Goal: Task Accomplishment & Management: Manage account settings

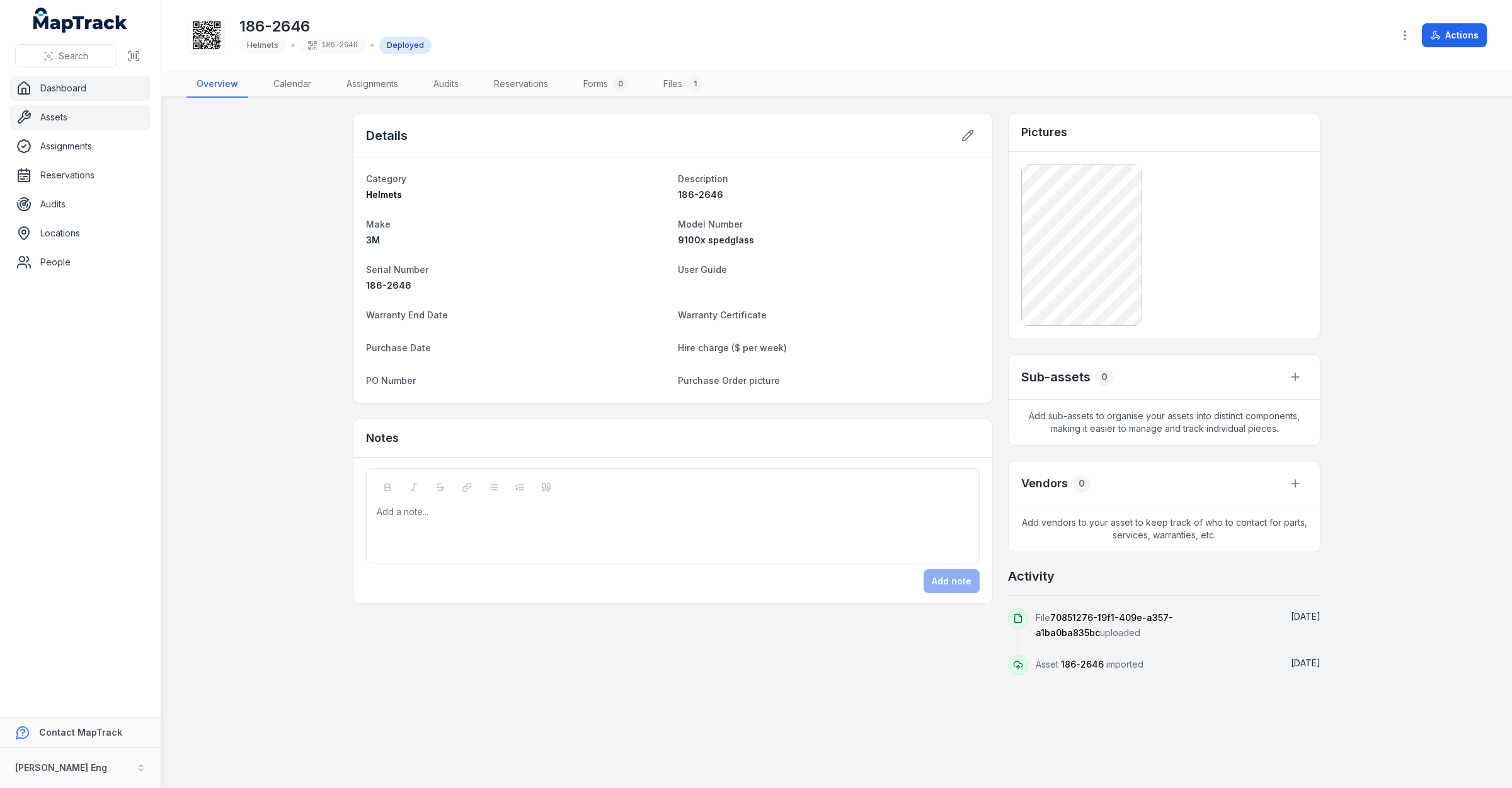
click at [60, 86] on link "Dashboard" at bounding box center [80, 88] width 141 height 25
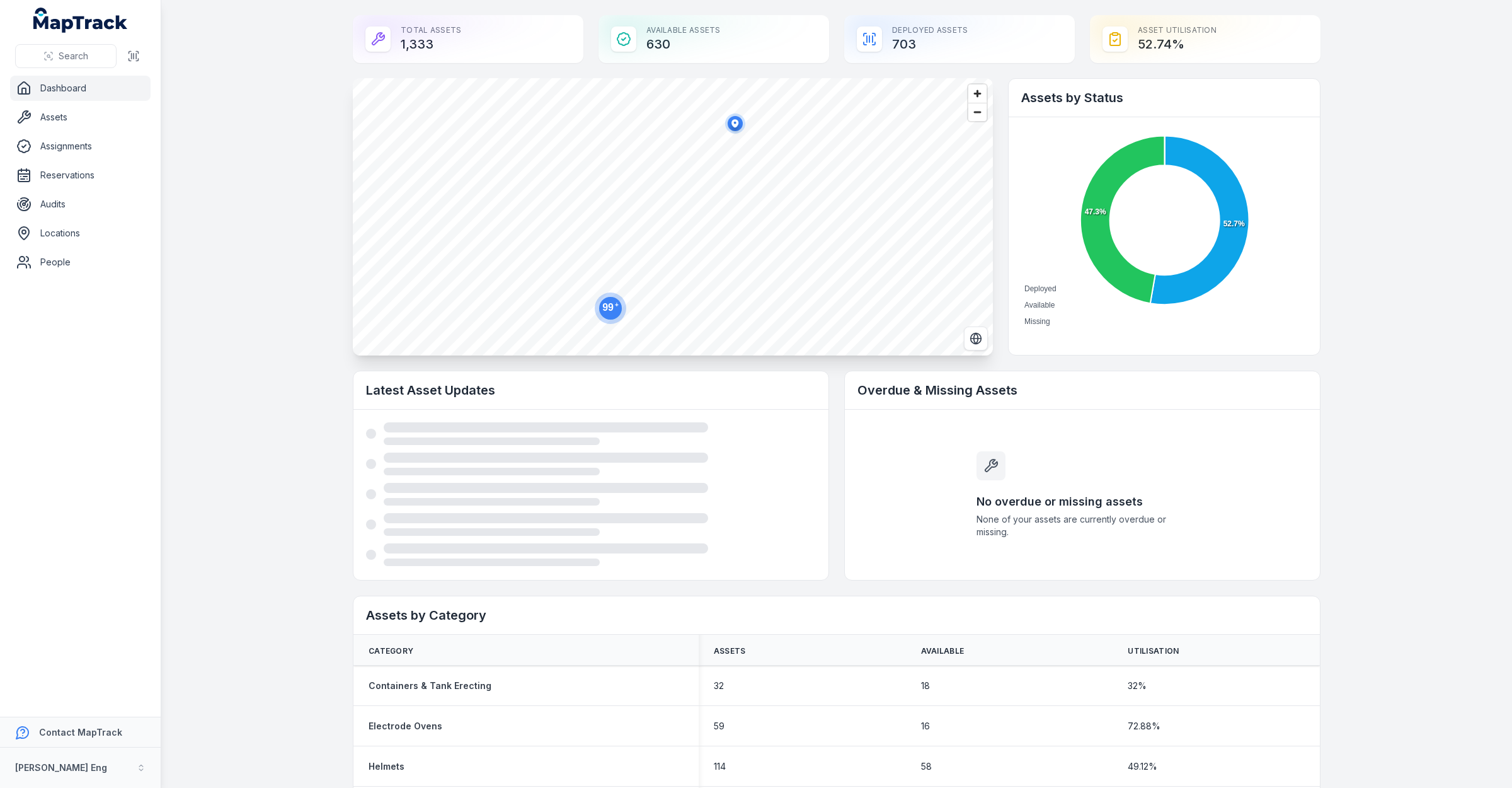
click at [87, 94] on link "Dashboard" at bounding box center [80, 88] width 141 height 25
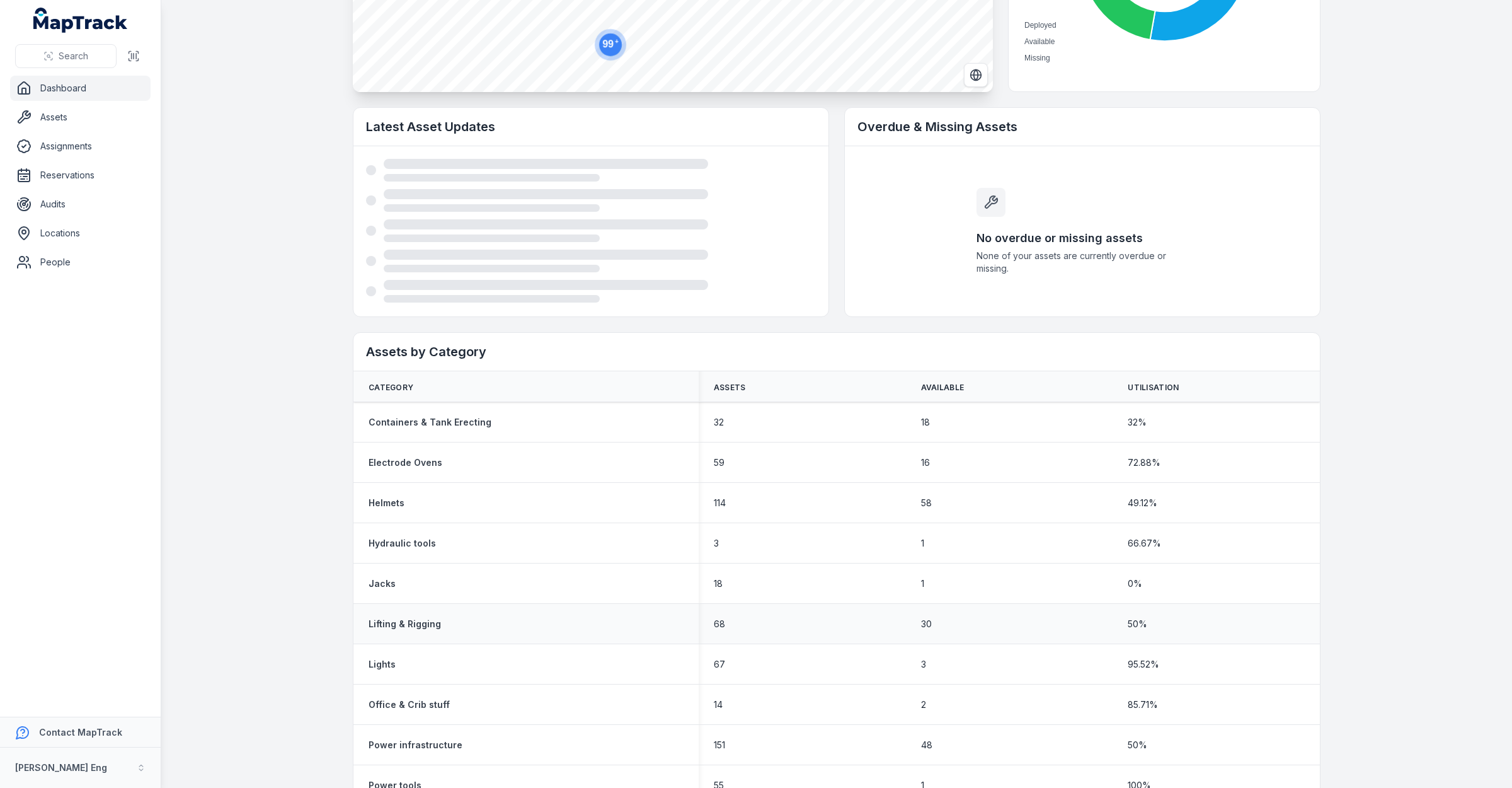
scroll to position [236, 0]
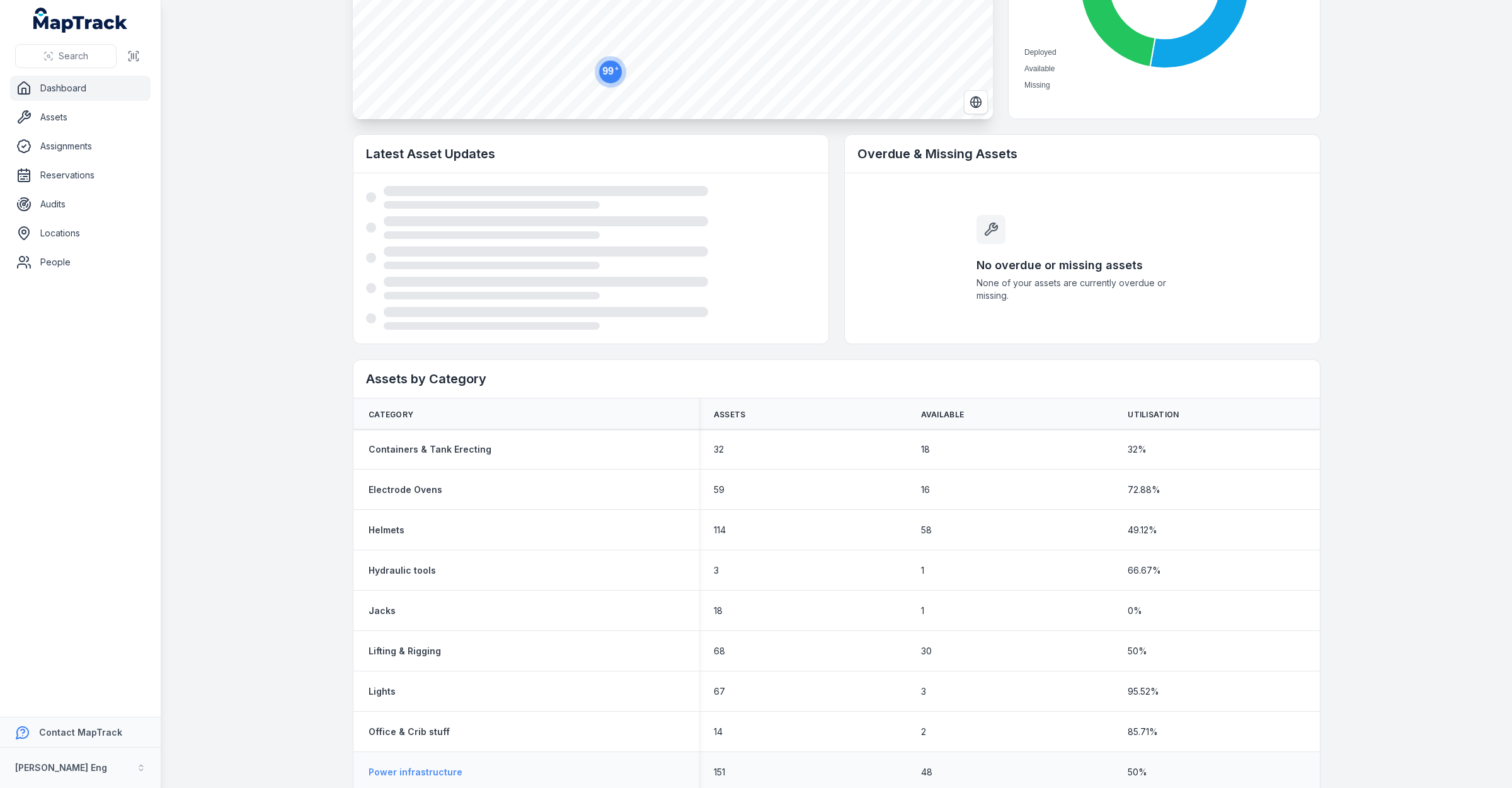
click at [404, 769] on strong "Power infrastructure" at bounding box center [415, 772] width 94 height 13
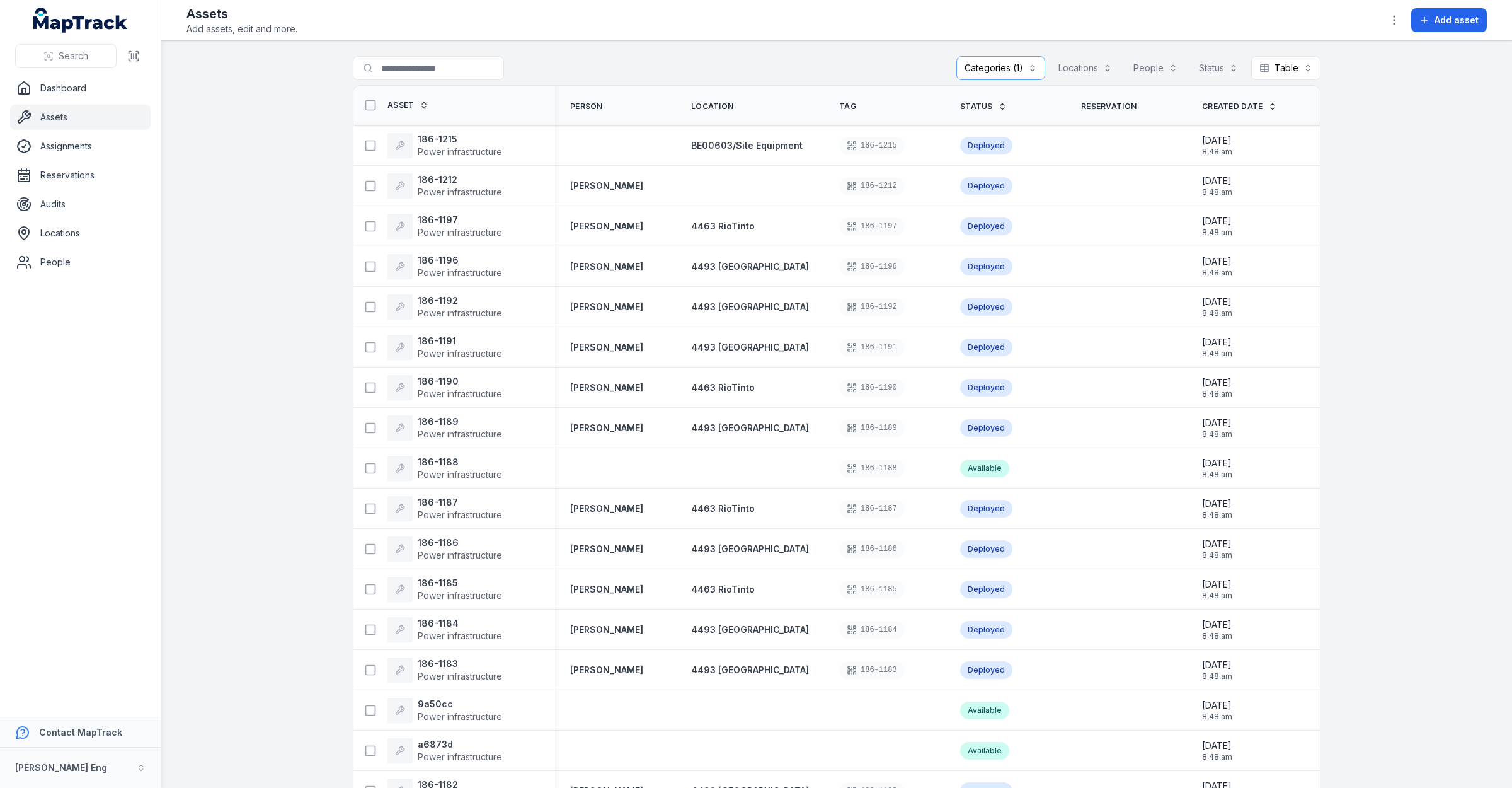
click at [1024, 70] on button "Categories (1)" at bounding box center [1001, 68] width 89 height 24
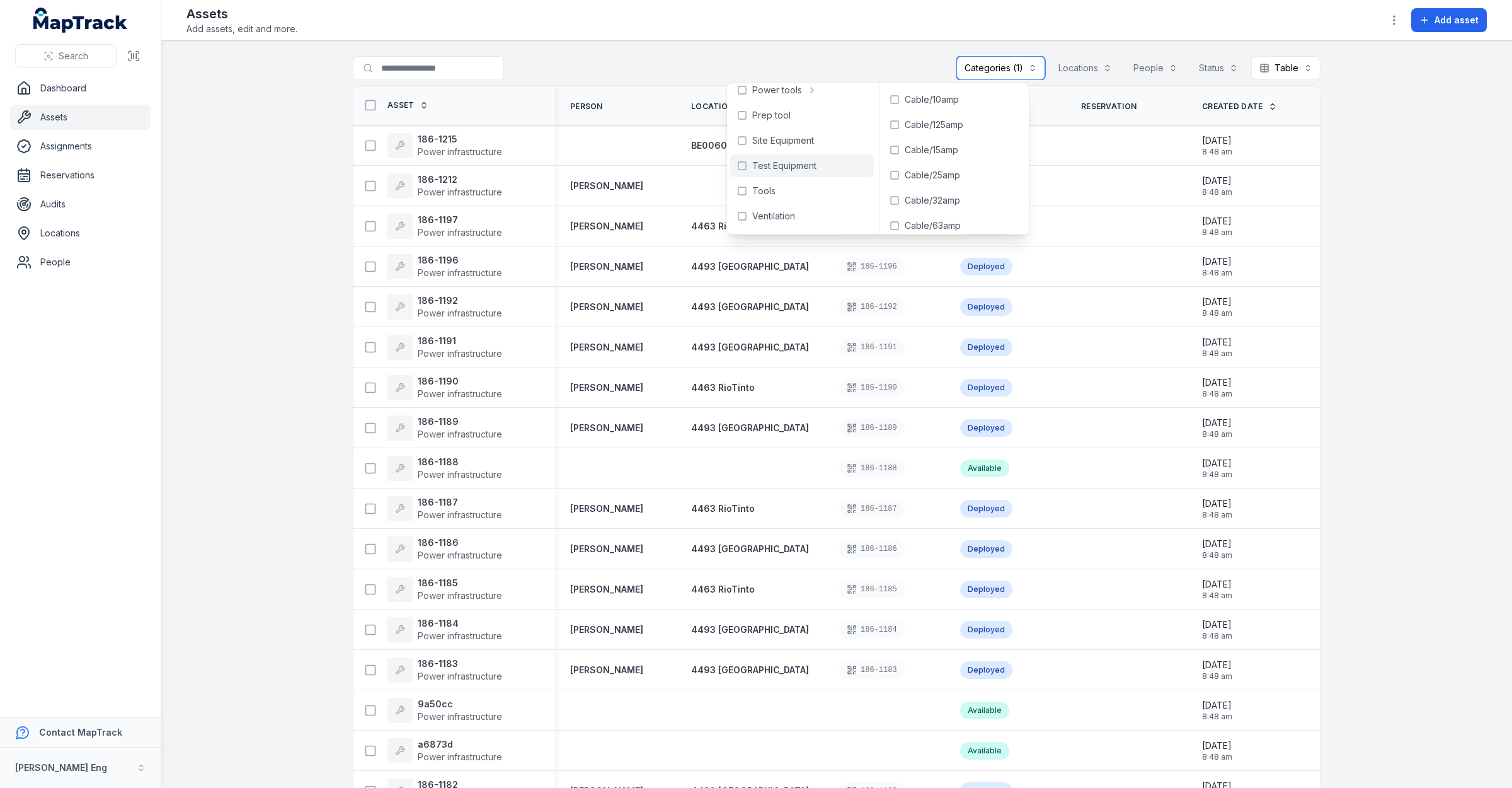
scroll to position [158, 0]
click at [747, 140] on icon at bounding box center [741, 143] width 10 height 10
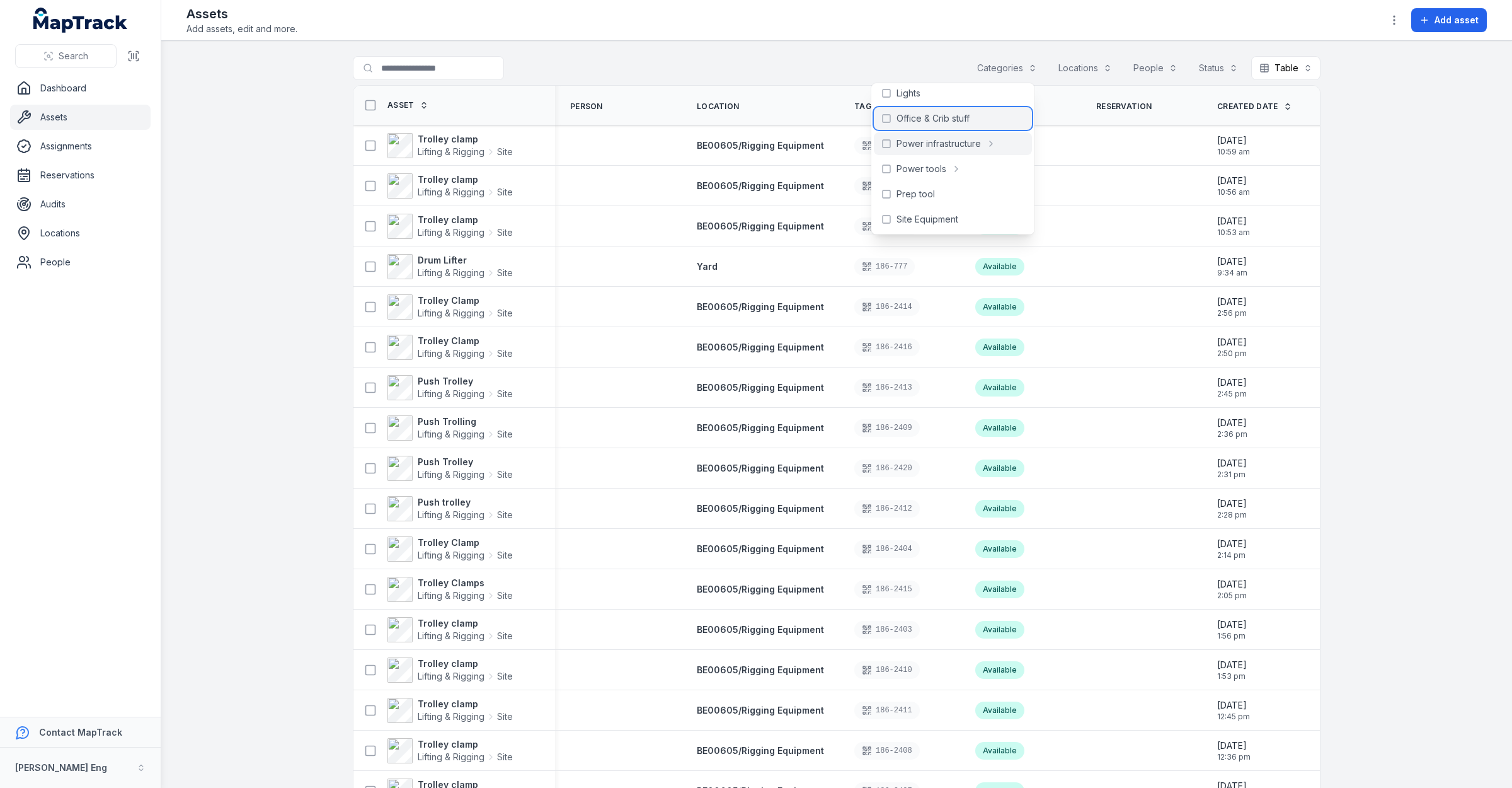
click at [884, 118] on icon at bounding box center [886, 118] width 10 height 10
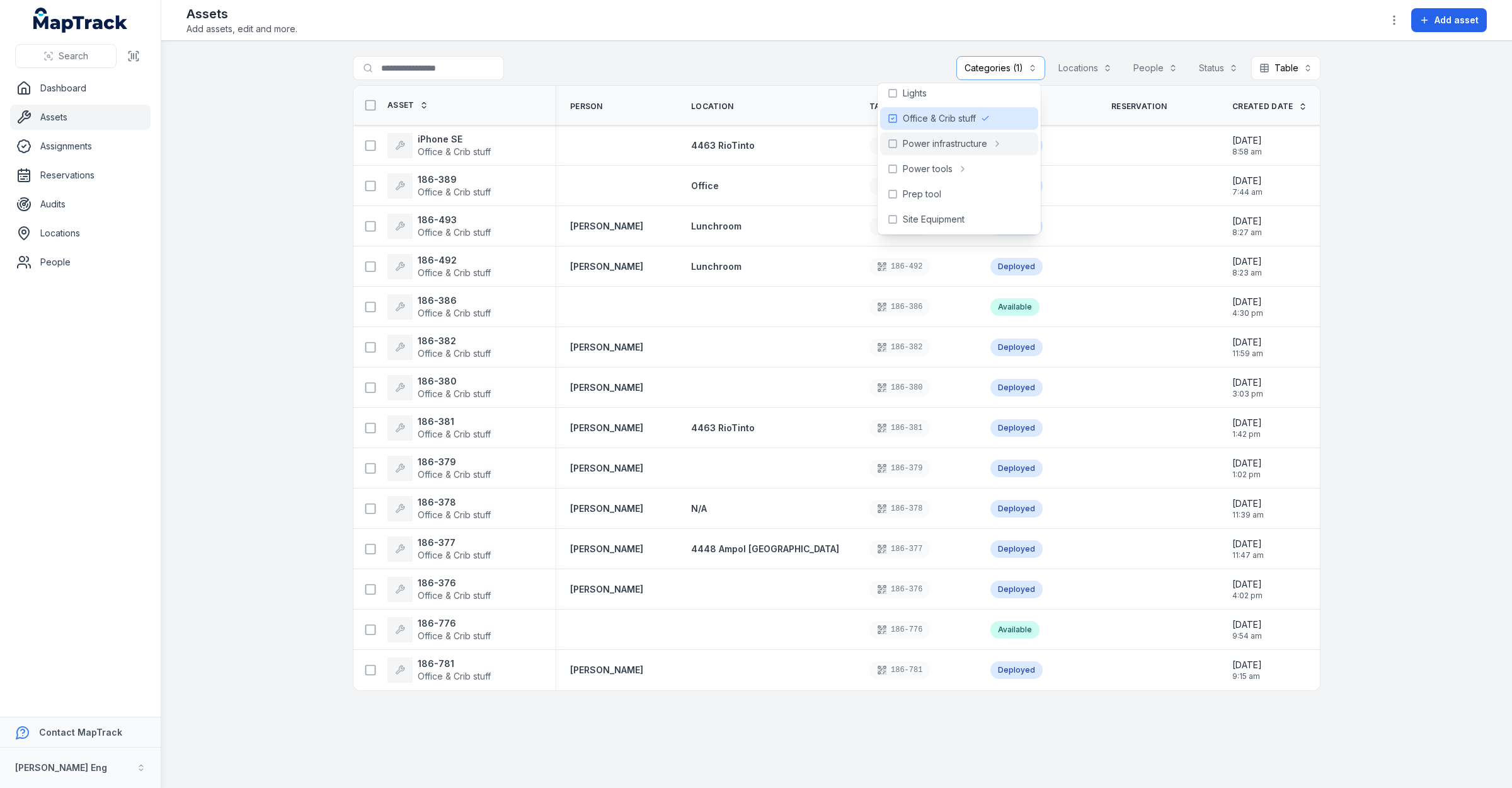
click at [257, 225] on main "**********" at bounding box center [837, 415] width 1351 height 747
click at [459, 146] on span "Office & Crib stuff" at bounding box center [454, 151] width 73 height 10
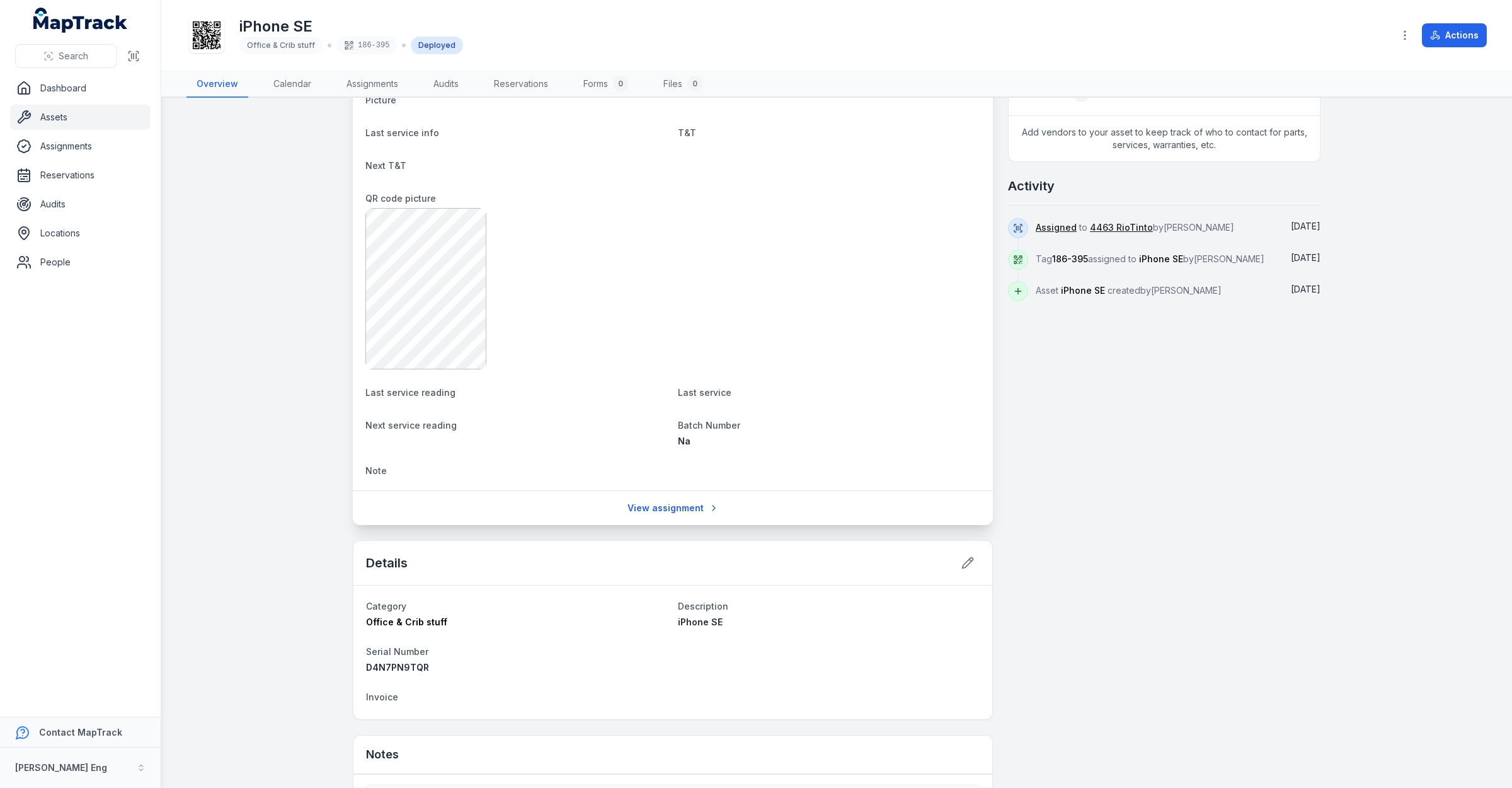
scroll to position [473, 0]
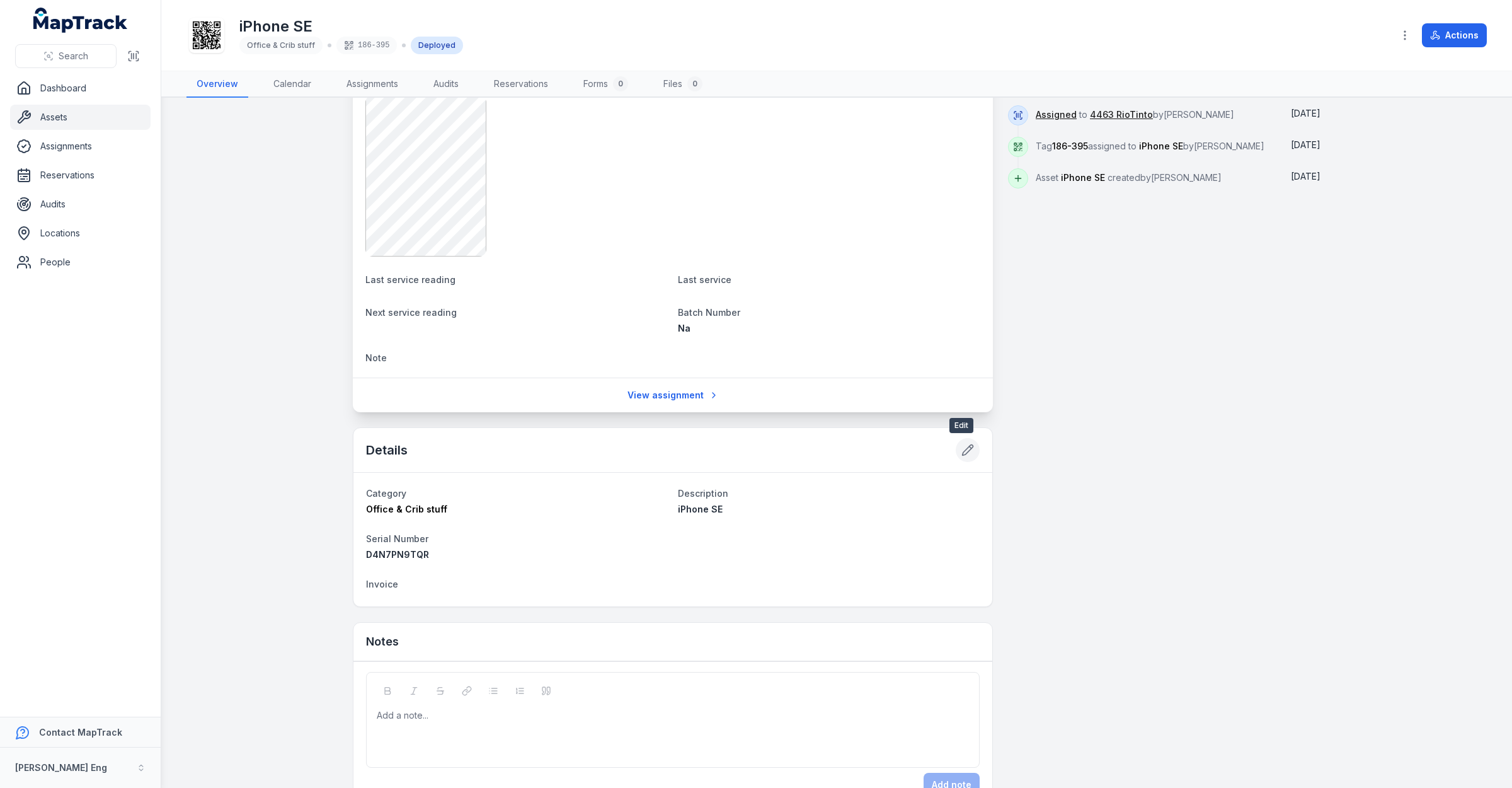
click at [956, 453] on button at bounding box center [968, 450] width 24 height 24
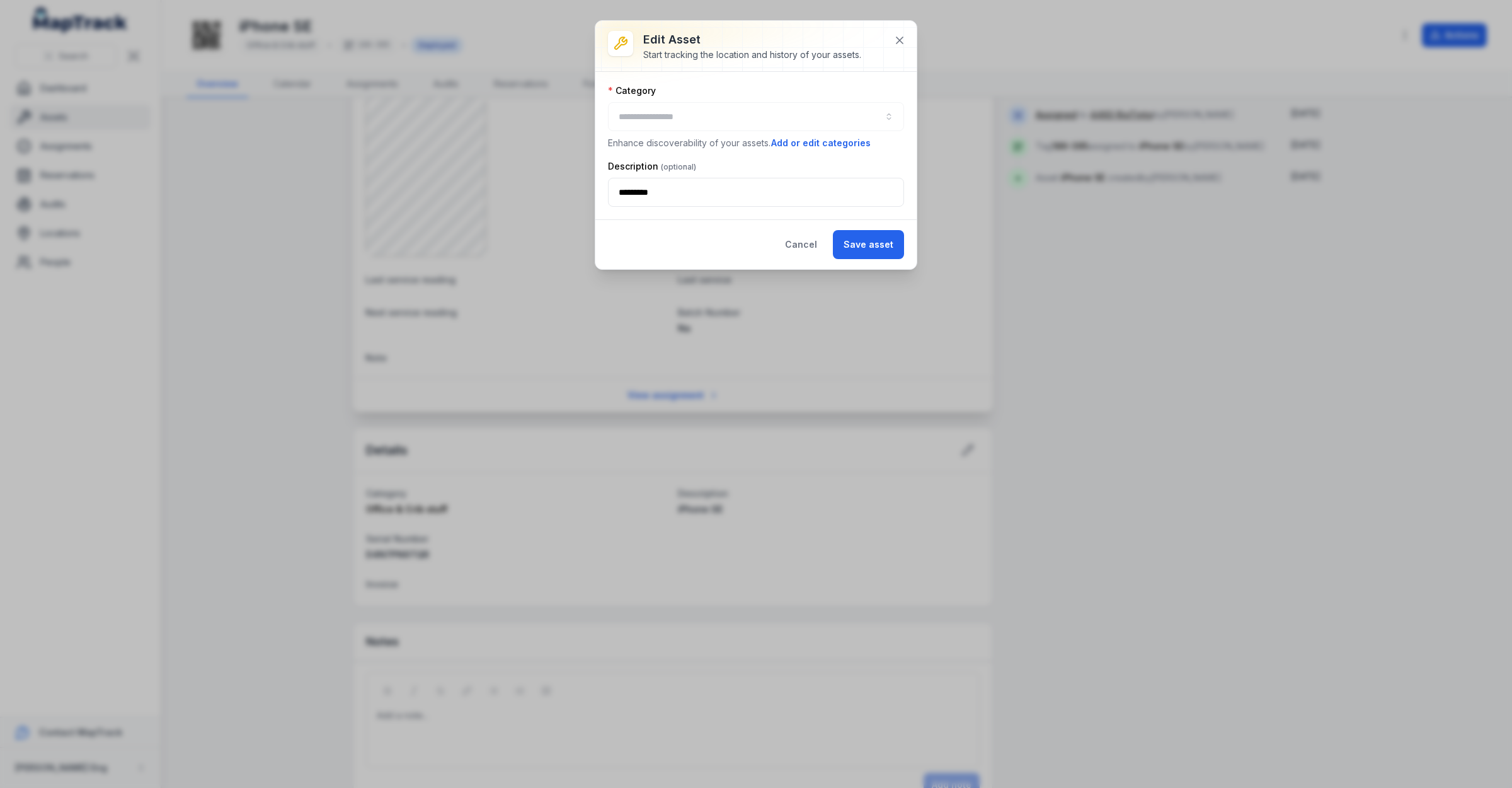
type input "**********"
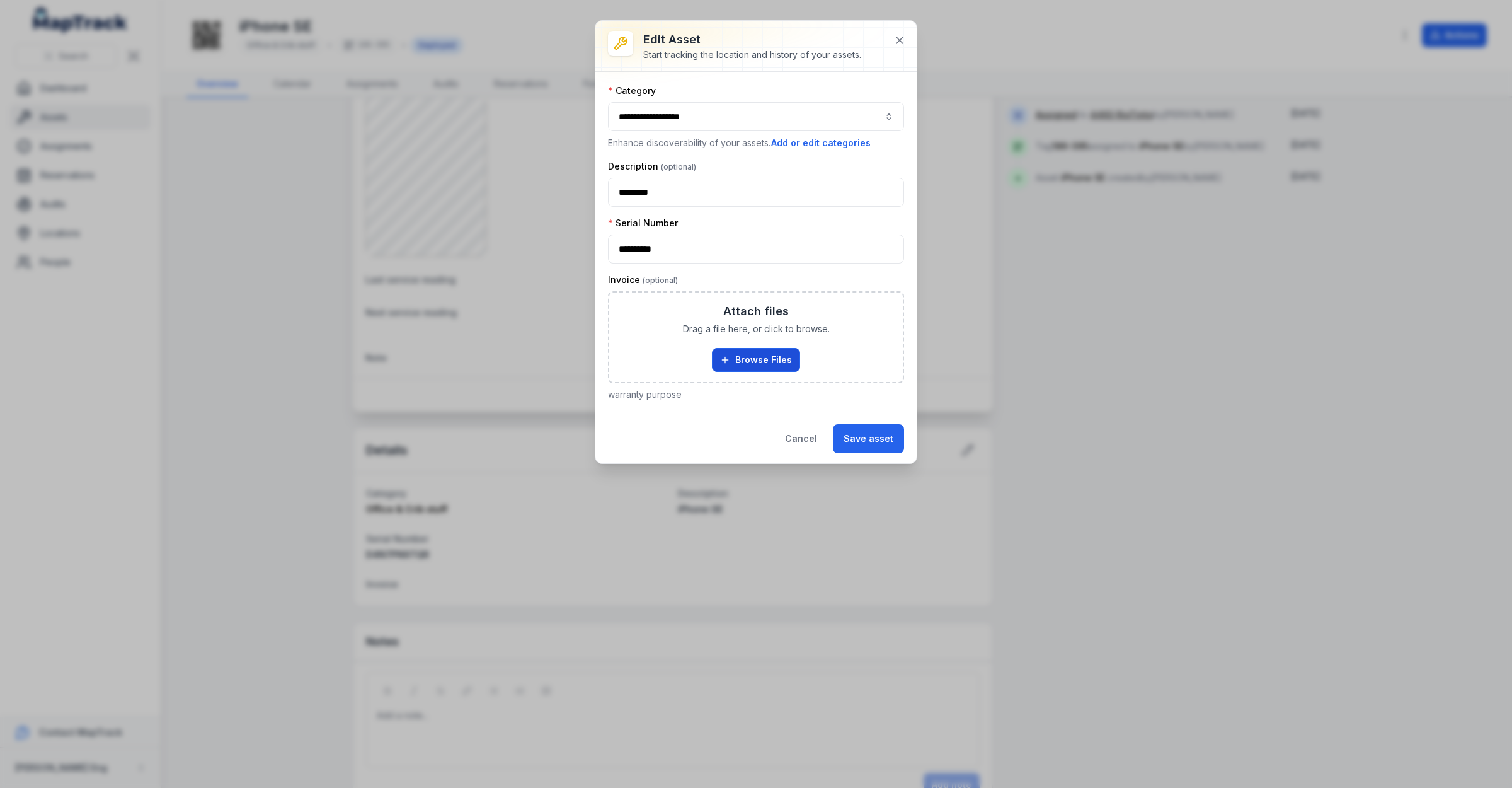
click at [750, 359] on button "Browse Files" at bounding box center [756, 360] width 88 height 24
click at [859, 435] on button "Save asset" at bounding box center [868, 439] width 71 height 29
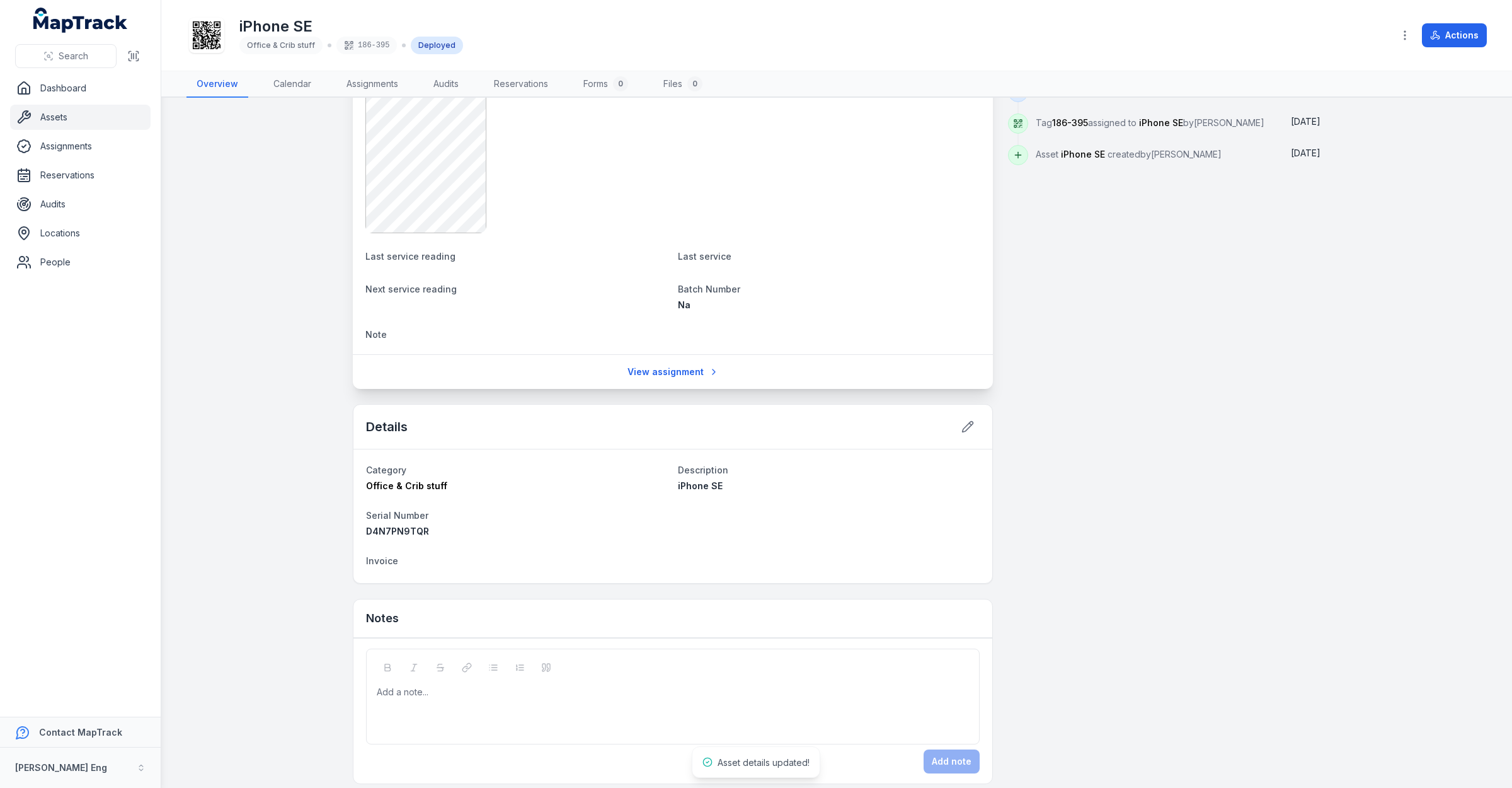
scroll to position [509, 0]
